Goal: Task Accomplishment & Management: Use online tool/utility

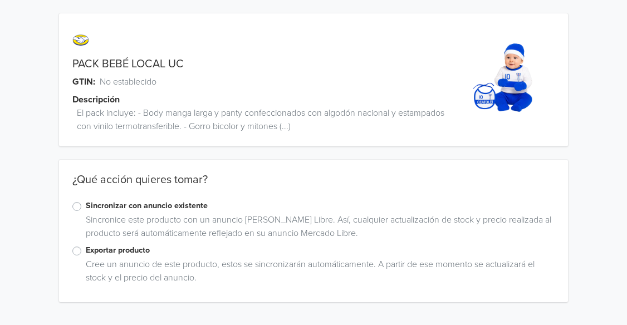
click at [86, 250] on label "Exportar producto" at bounding box center [320, 251] width 468 height 12
click at [0, 0] on input "Exportar producto" at bounding box center [0, 0] width 0 height 0
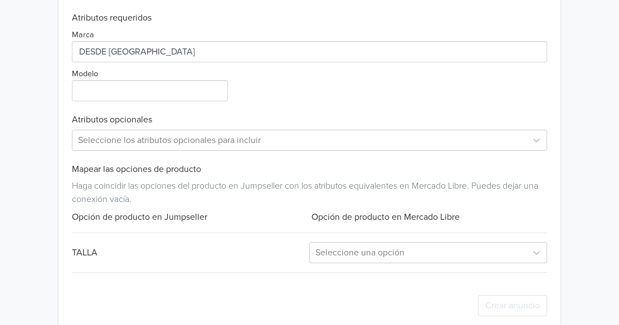
scroll to position [497, 0]
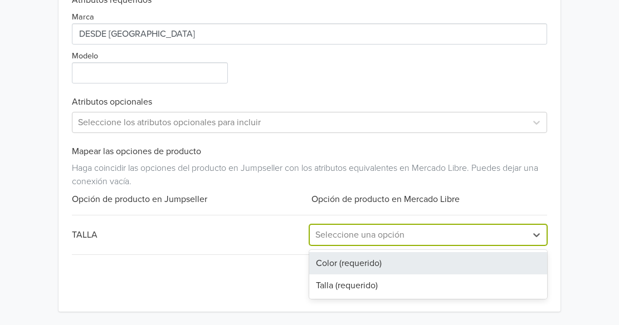
click at [369, 244] on div "Seleccione una opción" at bounding box center [418, 235] width 216 height 20
click at [242, 262] on div "Exportar producto * Las imágenes deben tener 500 píxeles en un lado para poder …" at bounding box center [309, 65] width 475 height 493
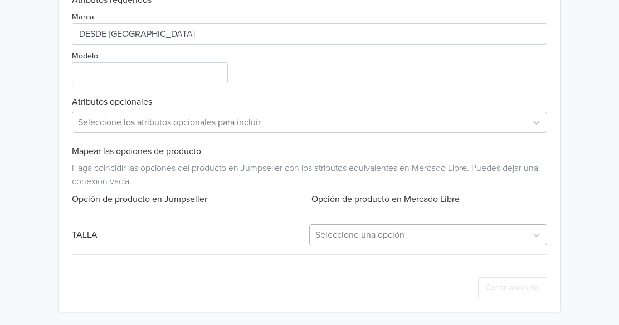
click at [404, 240] on div at bounding box center [417, 235] width 205 height 16
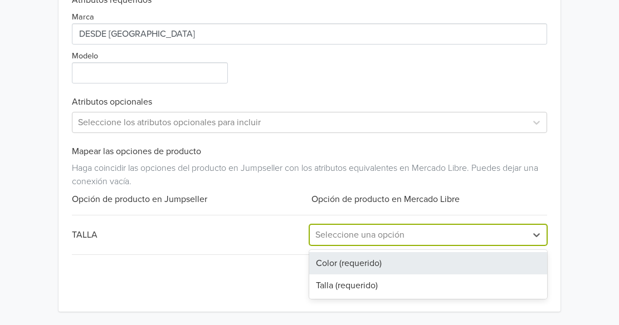
click at [370, 284] on div "Talla (requerido)" at bounding box center [427, 286] width 237 height 22
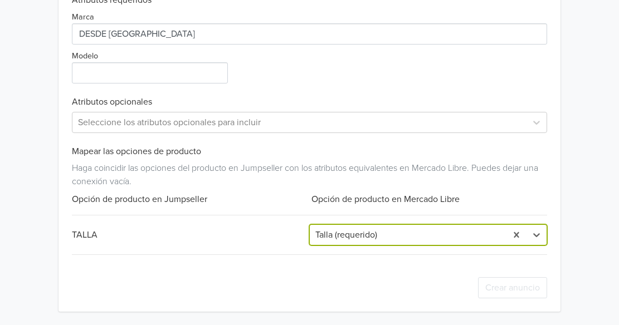
click at [353, 242] on div at bounding box center [407, 235] width 185 height 16
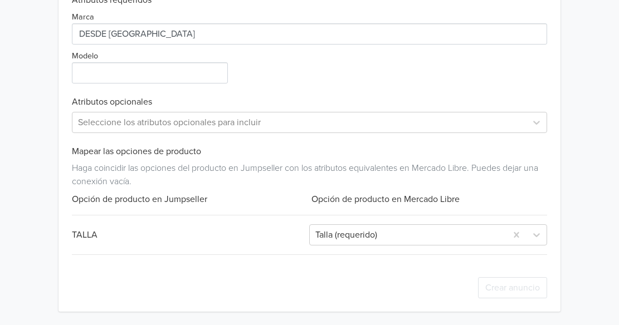
click at [129, 57] on div "Modelo" at bounding box center [151, 66] width 158 height 35
click at [131, 67] on input "Modelo" at bounding box center [150, 72] width 156 height 21
click at [370, 197] on div "Opción de producto en Mercado Libre" at bounding box center [427, 199] width 237 height 13
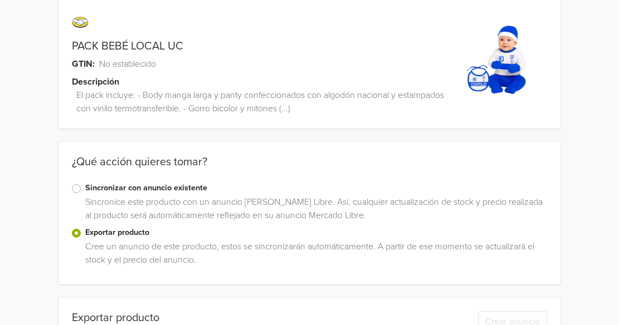
scroll to position [0, 0]
